Goal: Task Accomplishment & Management: Manage account settings

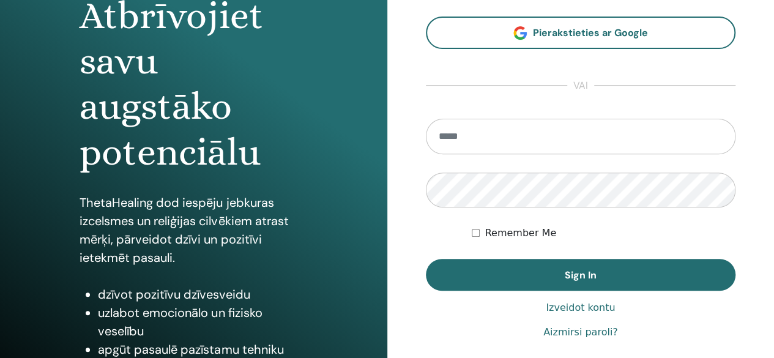
scroll to position [188, 0]
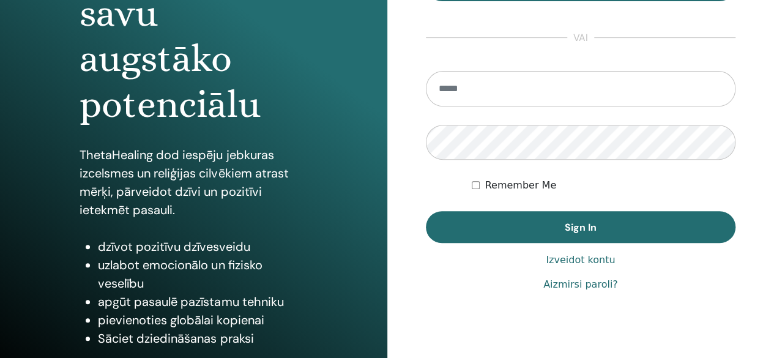
click at [465, 91] on input "email" at bounding box center [581, 89] width 310 height 36
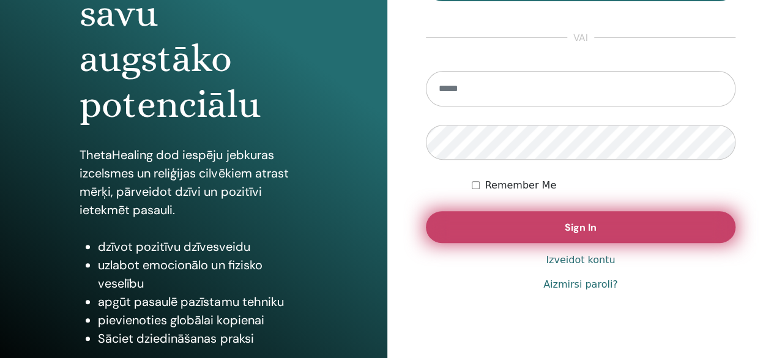
drag, startPoint x: 515, startPoint y: 209, endPoint x: 516, endPoint y: 217, distance: 8.1
click at [516, 217] on form "Remember Me Sign In" at bounding box center [581, 157] width 310 height 172
click at [516, 217] on button "Sign In" at bounding box center [581, 227] width 310 height 32
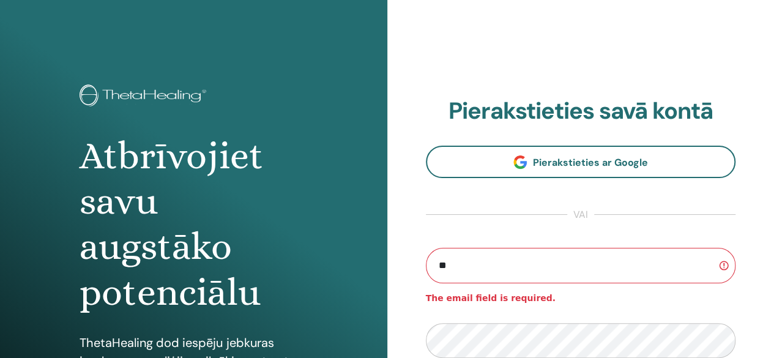
type input "**********"
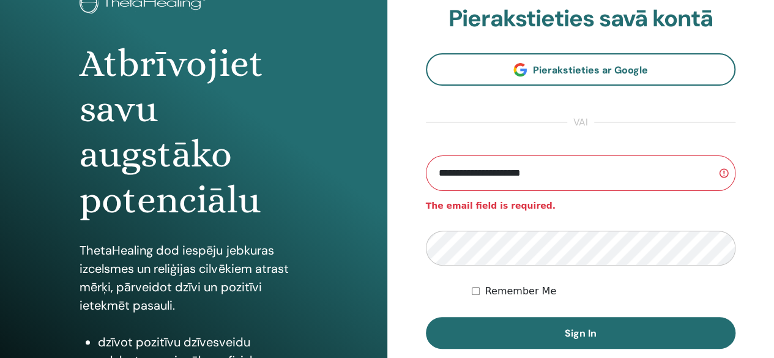
scroll to position [103, 0]
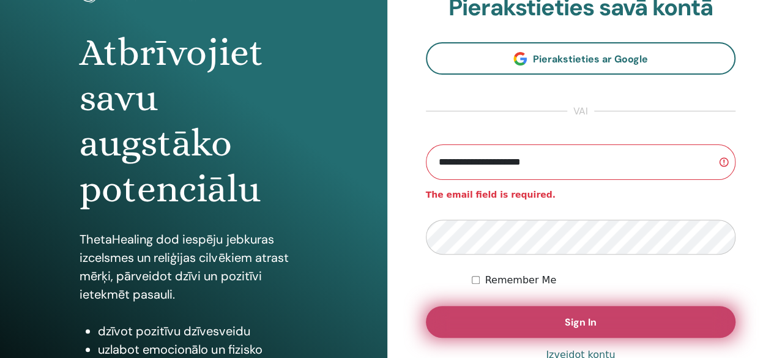
click at [519, 318] on button "Sign In" at bounding box center [581, 322] width 310 height 32
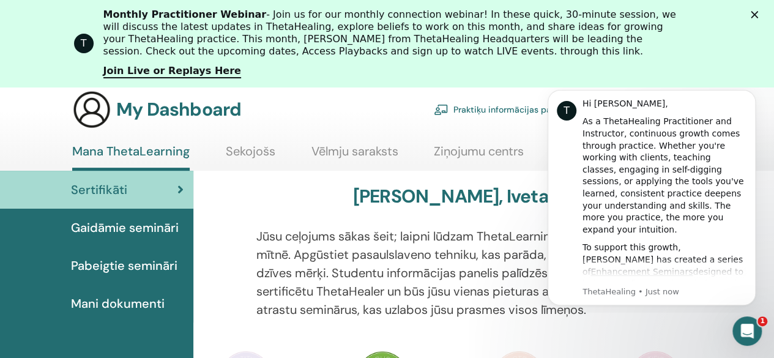
click at [758, 17] on icon "Close" at bounding box center [754, 14] width 7 height 7
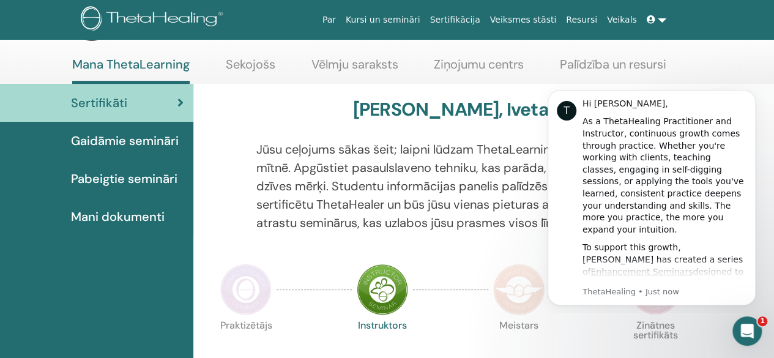
click at [110, 179] on span "Pabeigtie semināri" at bounding box center [124, 179] width 107 height 18
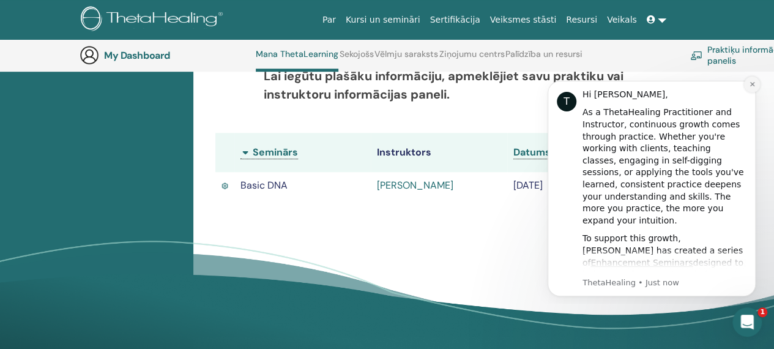
click at [755, 83] on icon "Dismiss notification" at bounding box center [752, 84] width 7 height 7
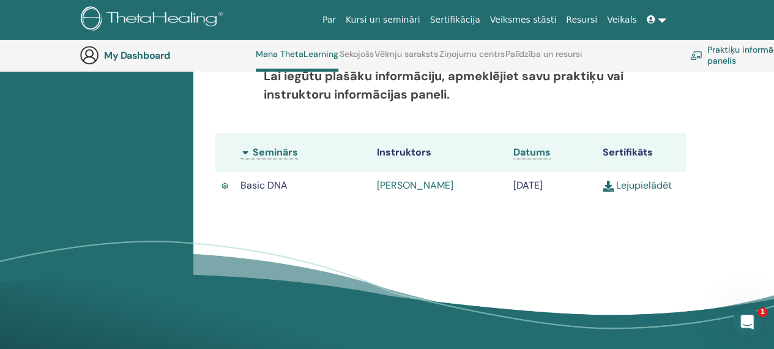
click at [632, 190] on link "Lejupielādēt" at bounding box center [637, 185] width 69 height 13
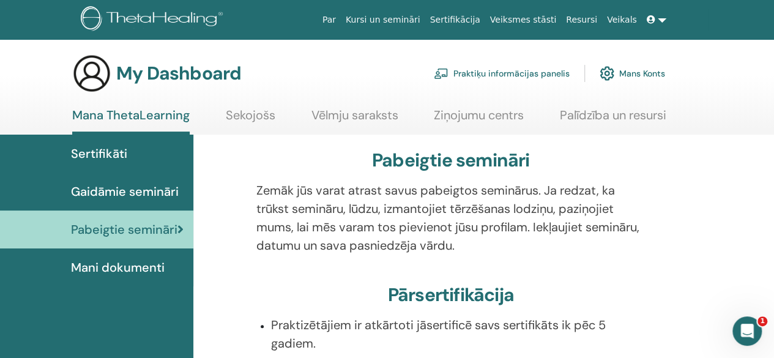
click at [92, 263] on span "Mani dokumenti" at bounding box center [118, 267] width 94 height 18
